Goal: Task Accomplishment & Management: Manage account settings

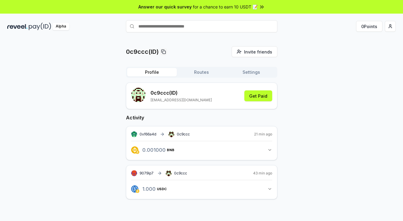
click at [326, 83] on div "0c9ccc(ID) Invite friends Invite Profile Routes Settings 0c9ccc (ID) [EMAIL_ADD…" at bounding box center [201, 127] width 388 height 163
click at [263, 149] on button "0.001000 BNB 0.001 BNB" at bounding box center [201, 150] width 141 height 10
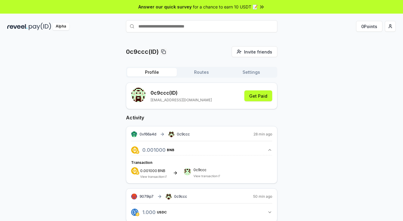
click at [267, 148] on icon "button" at bounding box center [269, 150] width 5 height 5
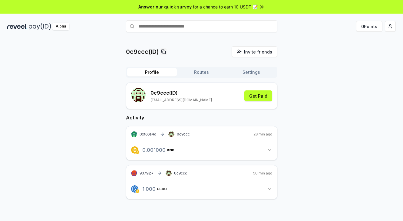
click at [267, 188] on icon "button" at bounding box center [269, 189] width 5 height 5
click at [342, 132] on div "0c9ccc(ID) Invite friends Invite Profile Routes Settings 0c9ccc (ID) yieldwango…" at bounding box center [201, 127] width 388 height 163
